Goal: Check status: Check status

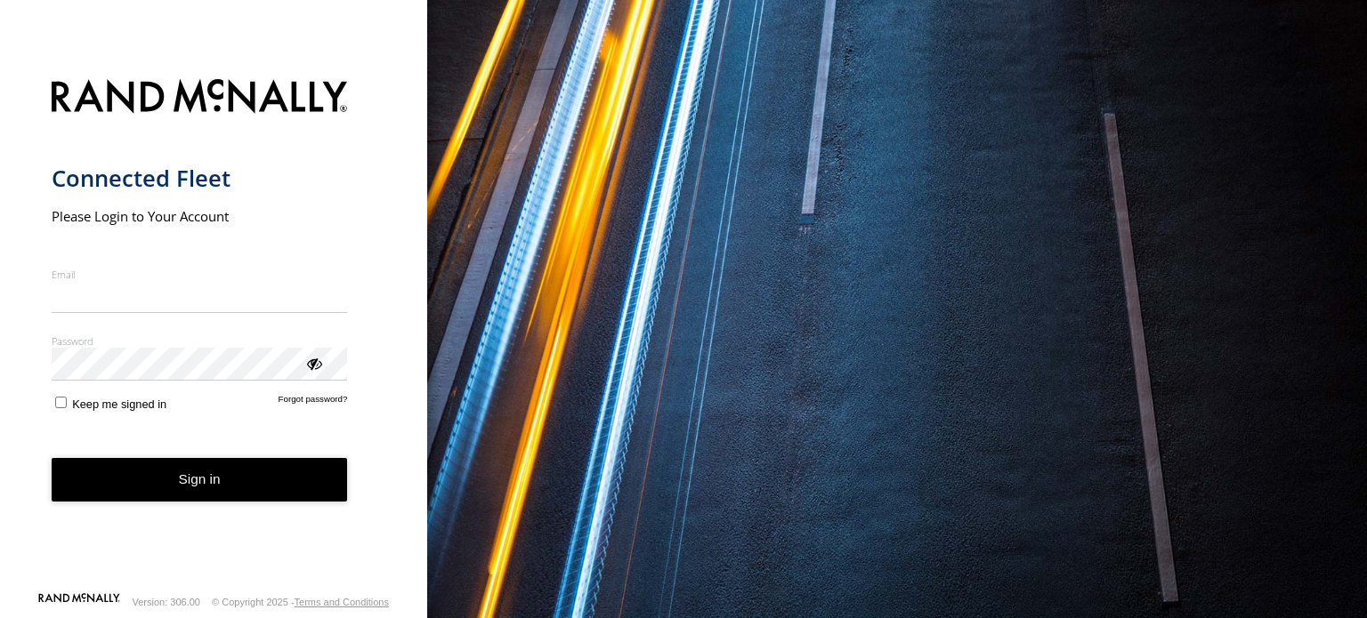
type input "**********"
click at [216, 480] on button "Sign in" at bounding box center [200, 480] width 296 height 44
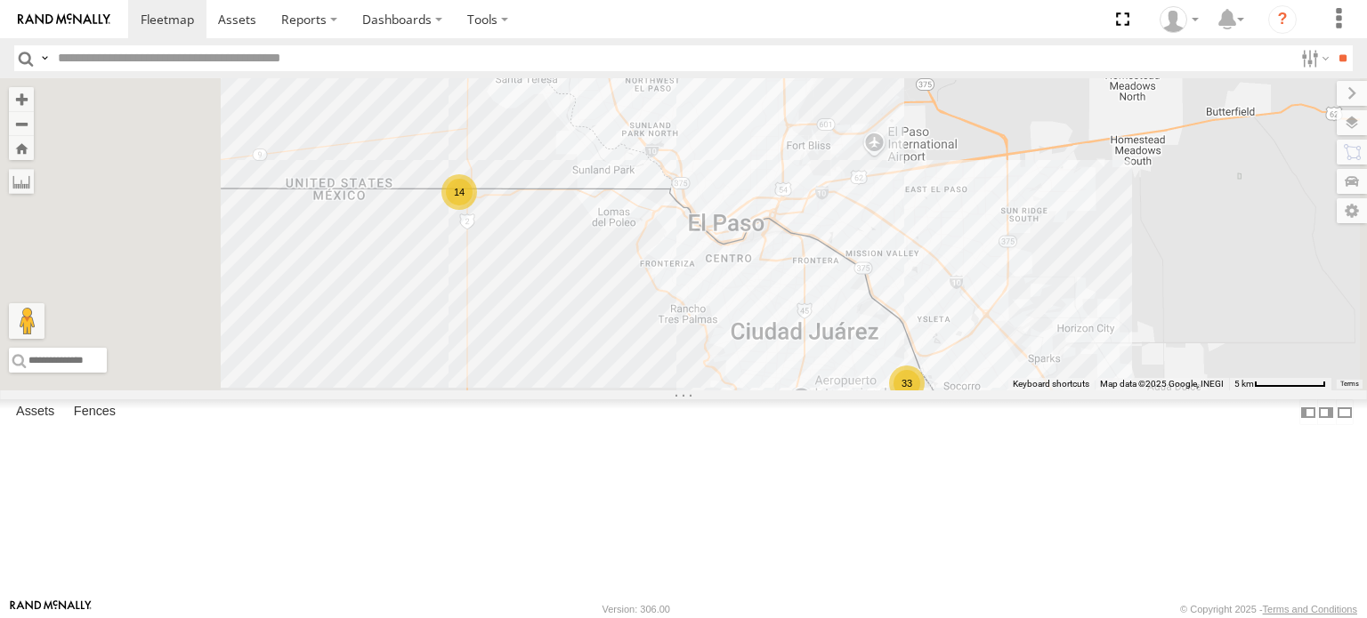
click at [0, 0] on div "C6786" at bounding box center [0, 0] width 0 height 0
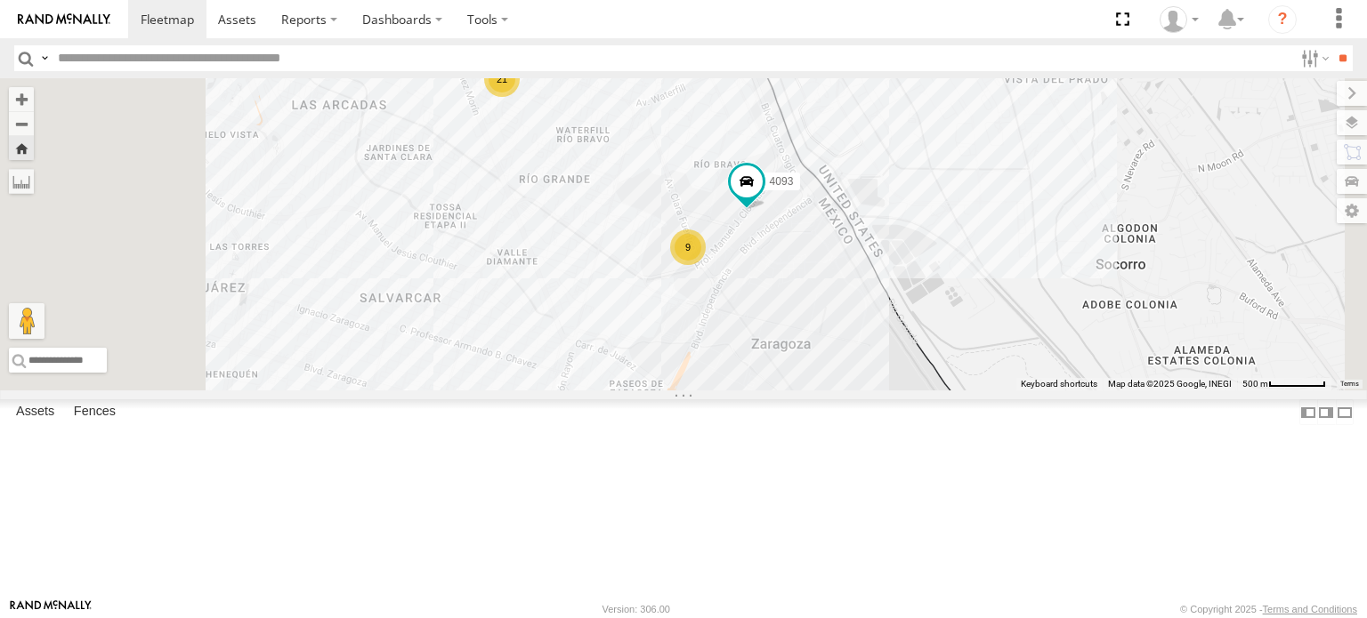
click at [0, 0] on div "FOXCONN" at bounding box center [0, 0] width 0 height 0
